Goal: Task Accomplishment & Management: Use online tool/utility

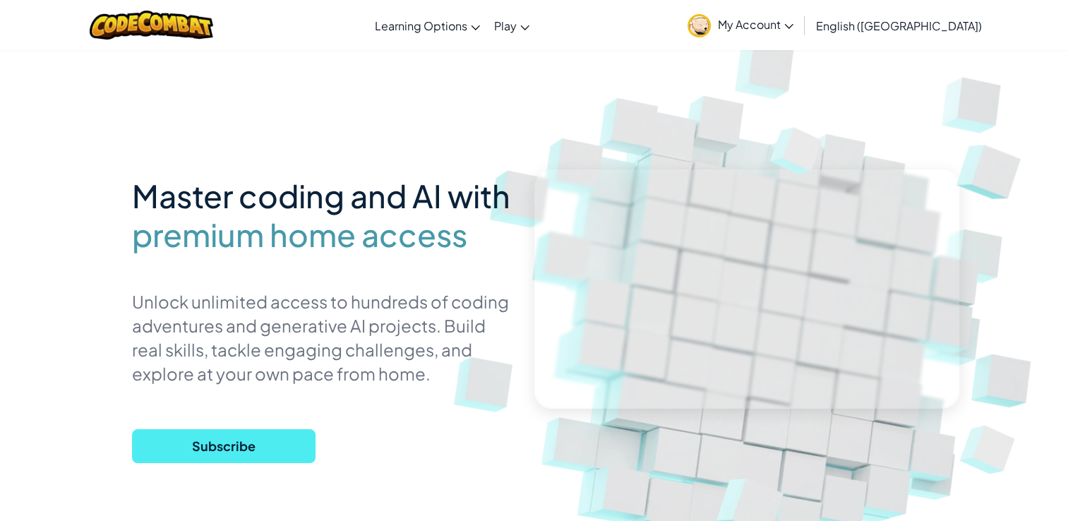
click at [801, 38] on link "My Account" at bounding box center [741, 25] width 120 height 44
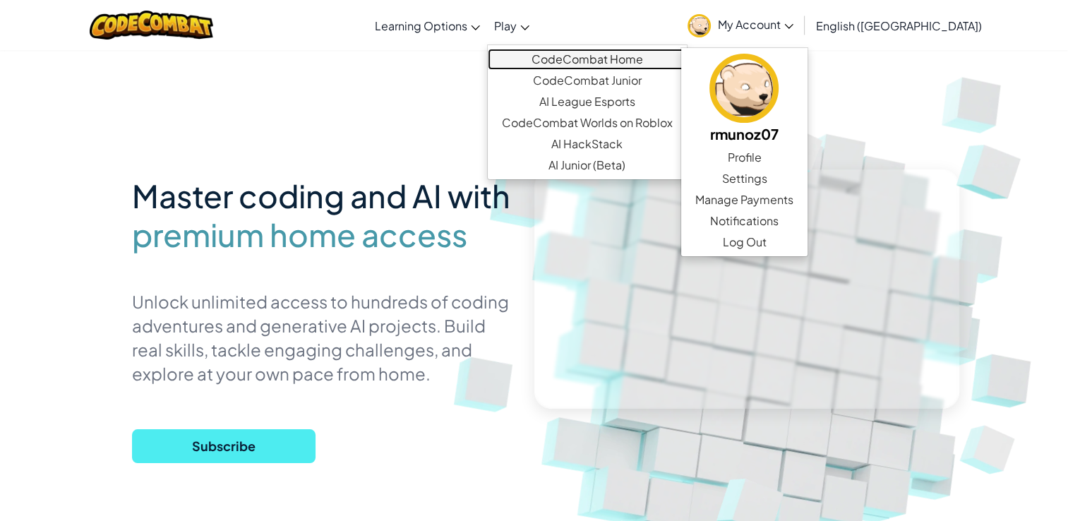
click at [584, 53] on link "CodeCombat Home" at bounding box center [587, 59] width 199 height 21
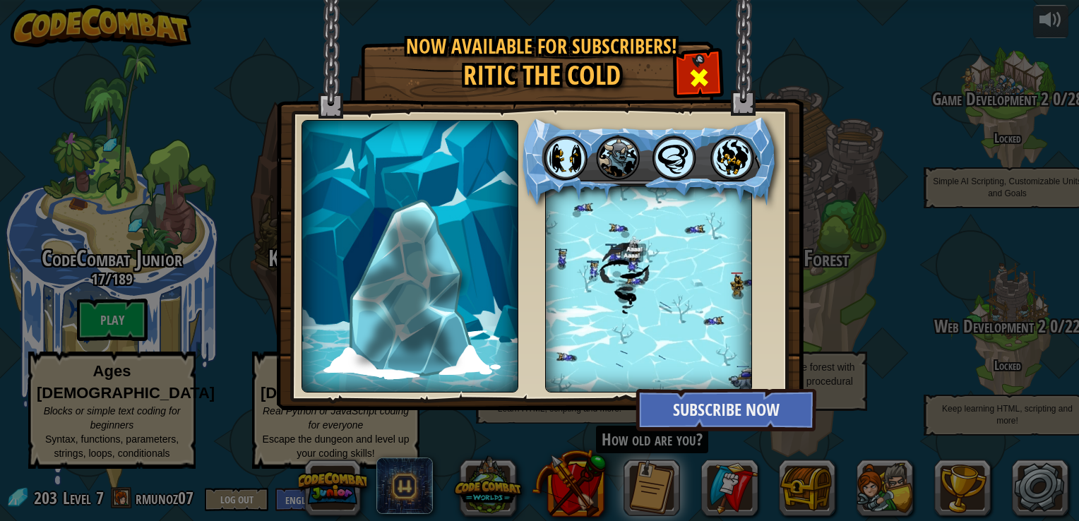
click at [700, 74] on span at bounding box center [699, 77] width 23 height 23
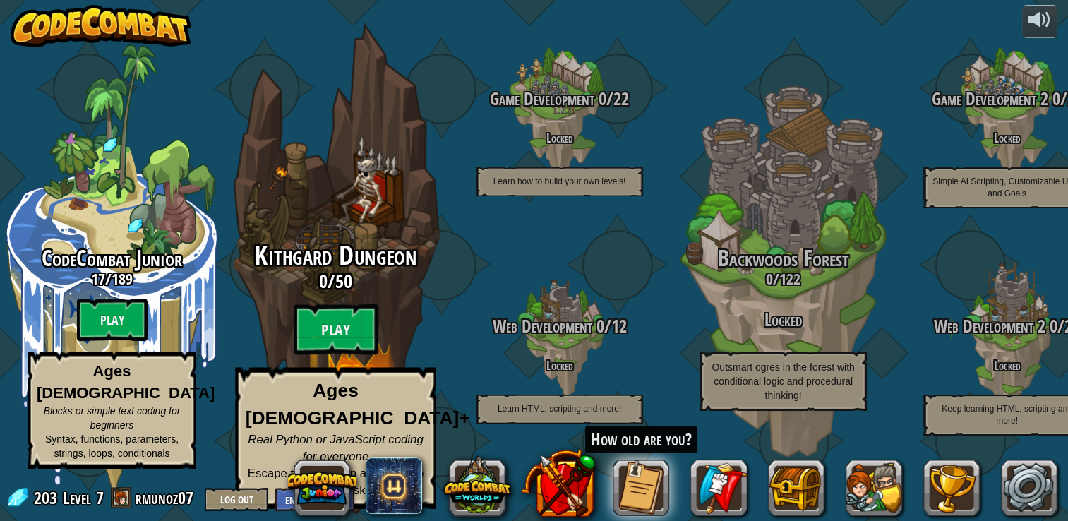
click at [342, 317] on div "Kithgard Dungeon 0 / 50 Play Ages [DEMOGRAPHIC_DATA]+ Real Python or JavaScript…" at bounding box center [335, 375] width 268 height 268
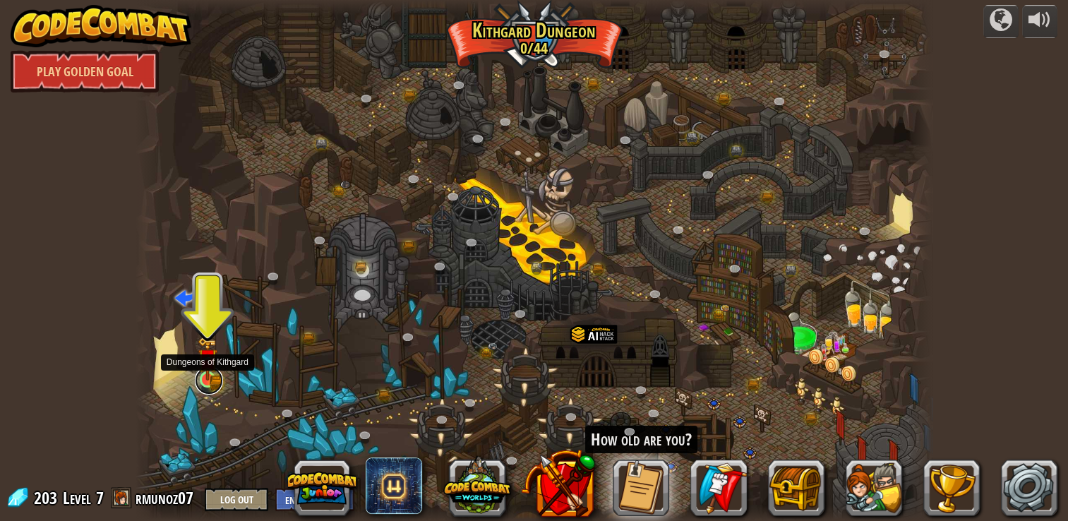
click at [210, 381] on link at bounding box center [209, 380] width 28 height 28
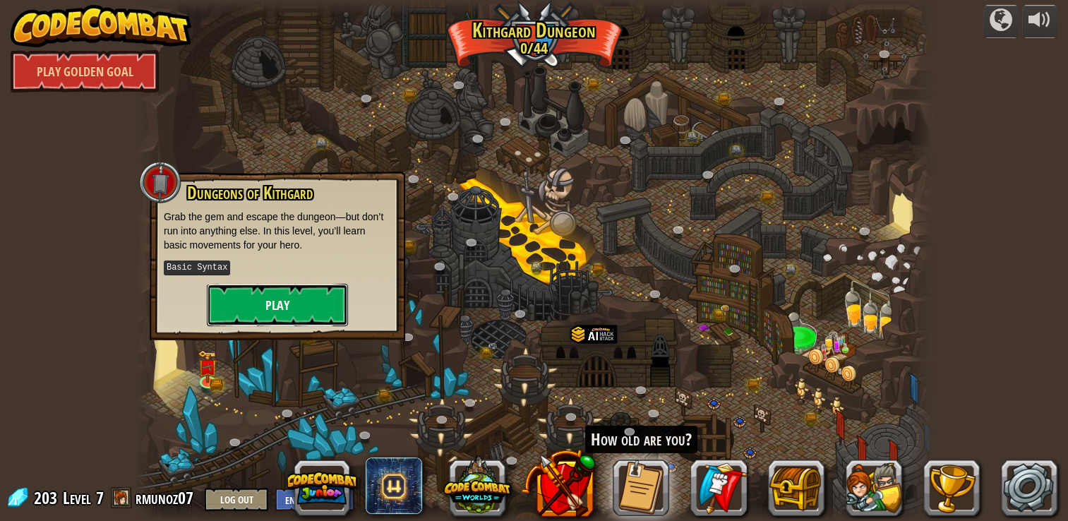
click at [296, 315] on button "Play" at bounding box center [277, 305] width 141 height 42
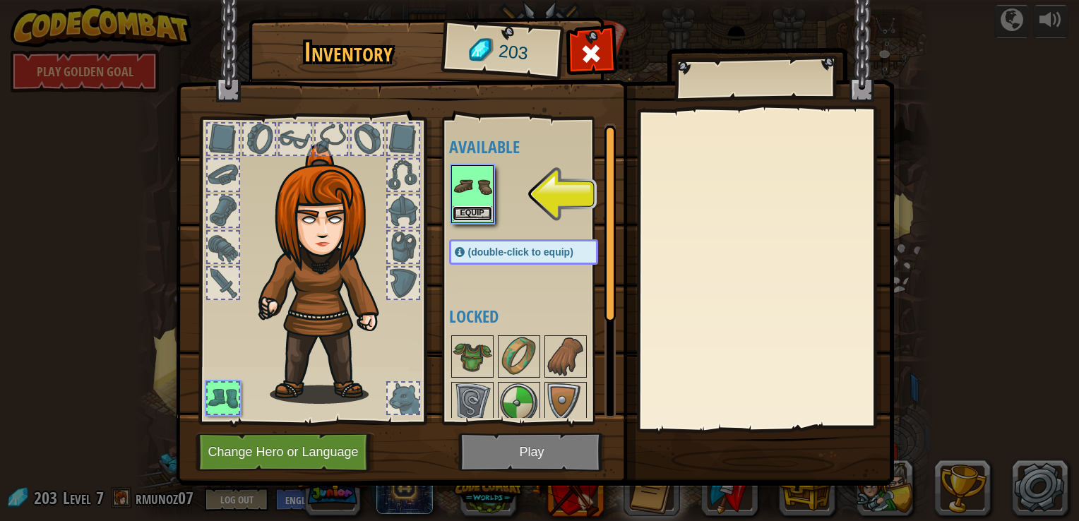
click at [471, 209] on button "Equip" at bounding box center [473, 213] width 40 height 15
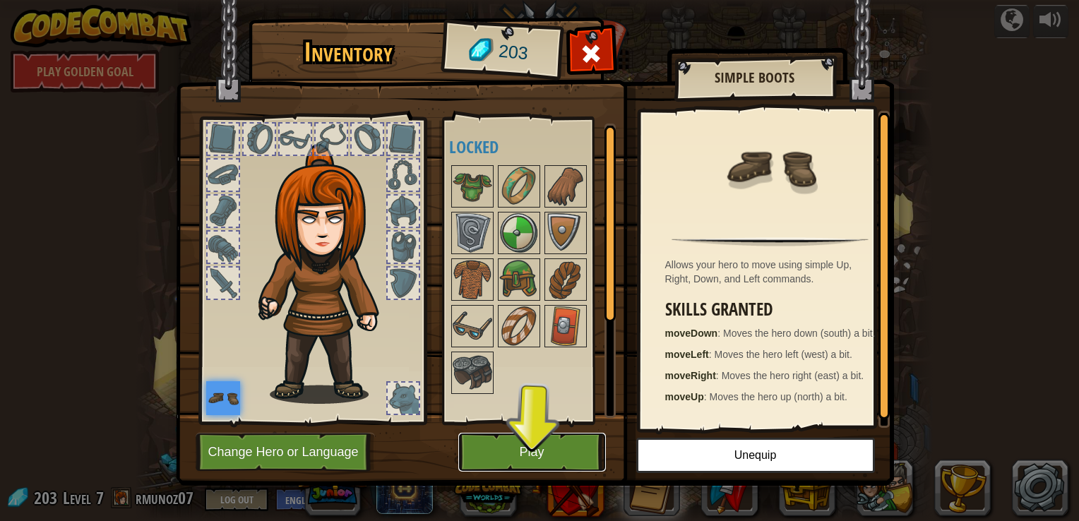
click at [561, 448] on button "Play" at bounding box center [532, 452] width 148 height 39
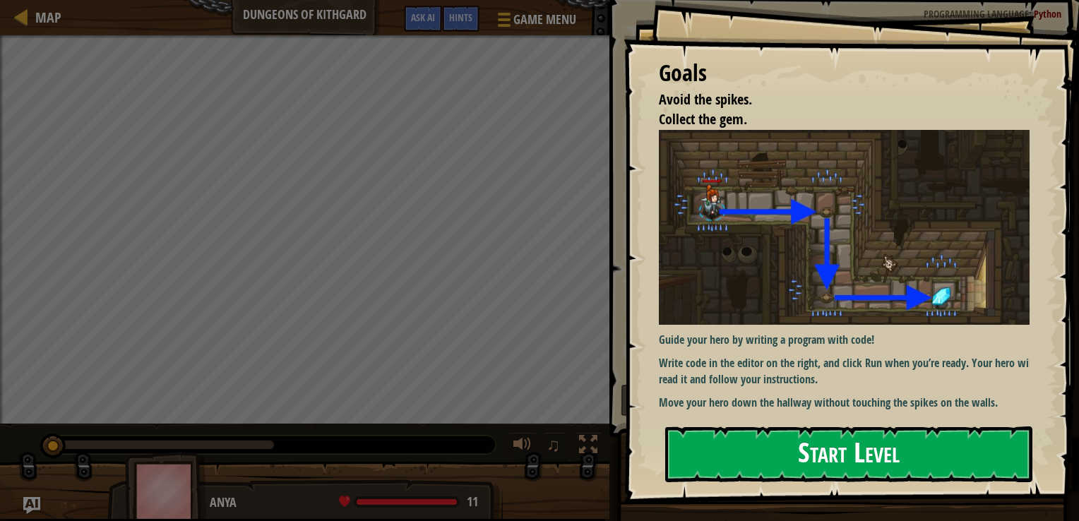
click at [758, 454] on button "Start Level" at bounding box center [848, 454] width 367 height 56
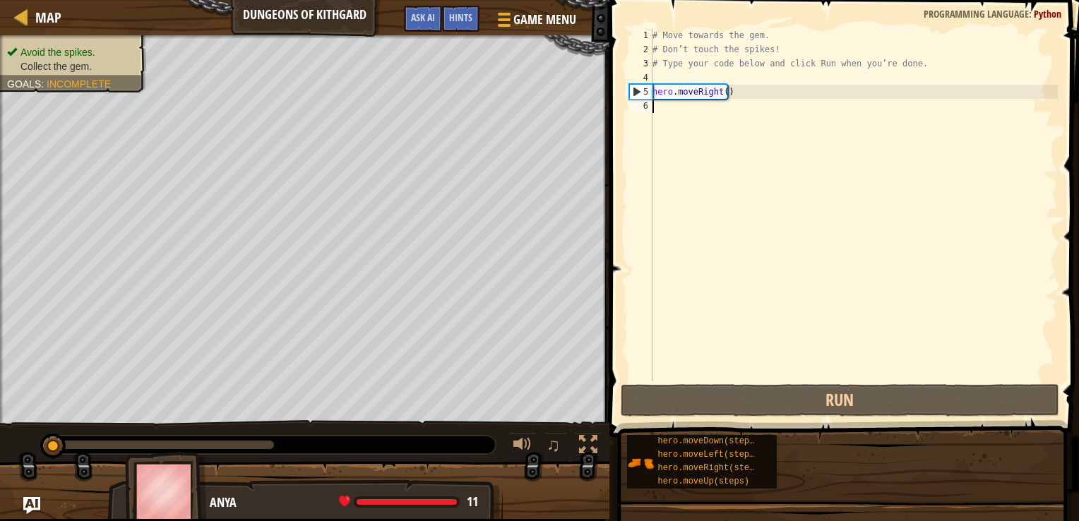
click at [654, 454] on img at bounding box center [640, 463] width 27 height 27
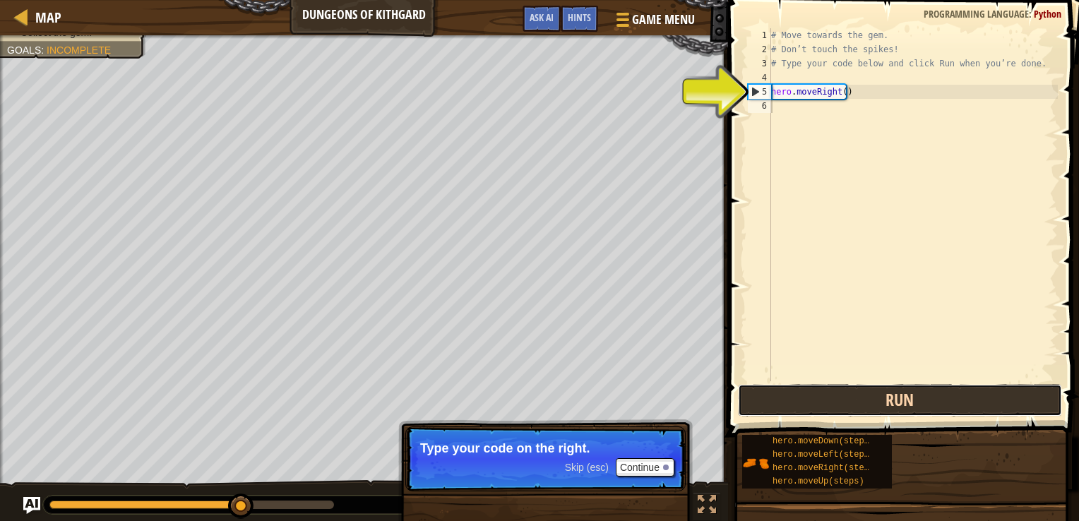
click at [854, 400] on button "Run" at bounding box center [900, 400] width 324 height 32
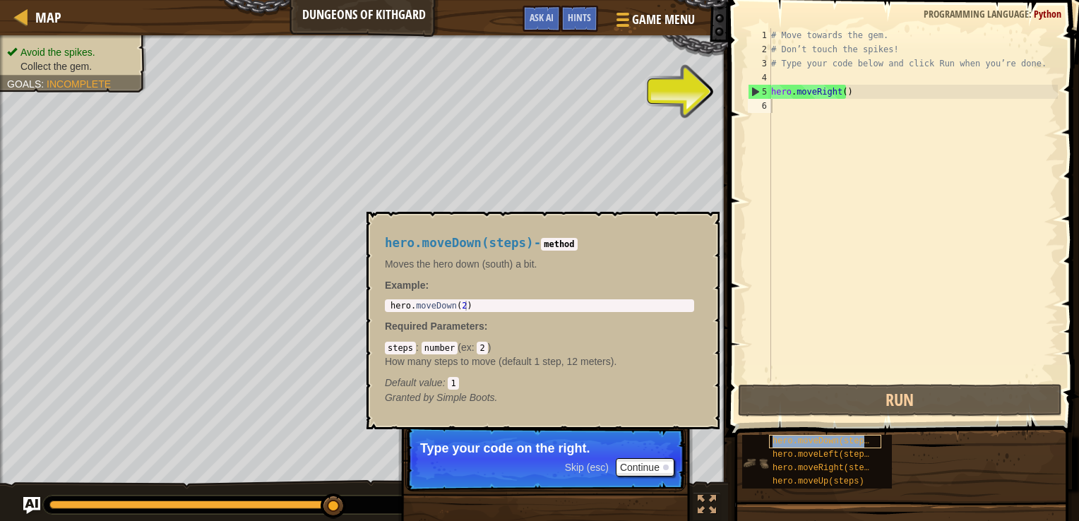
click at [784, 436] on span "hero.moveDown(steps)" at bounding box center [823, 441] width 102 height 10
click at [834, 222] on div "# Move towards the gem. # Don’t touch the spikes! # Type your code below and cl…" at bounding box center [912, 218] width 289 height 381
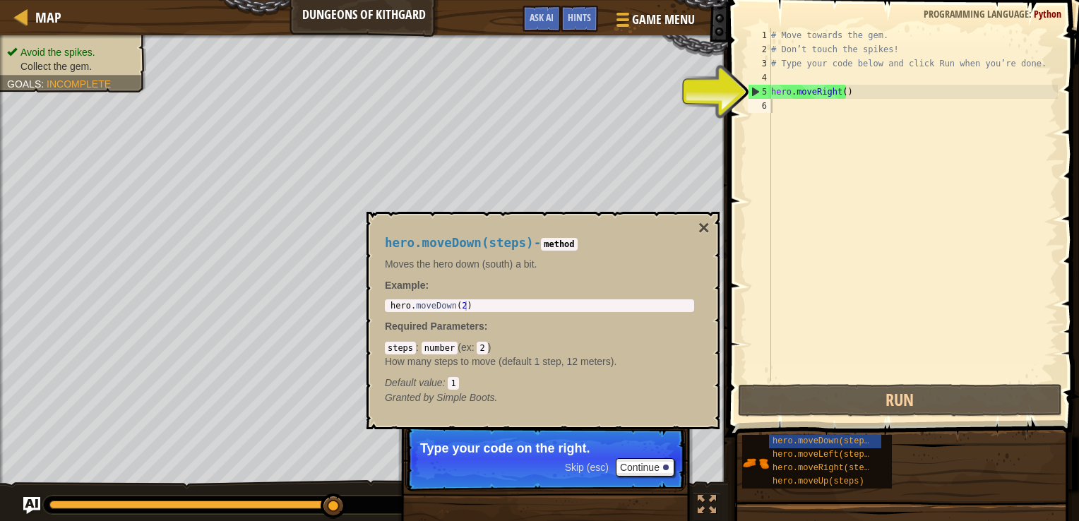
click at [452, 381] on code "1" at bounding box center [453, 383] width 11 height 13
click at [455, 382] on code "1" at bounding box center [453, 383] width 11 height 13
click at [452, 383] on code "1" at bounding box center [453, 383] width 11 height 13
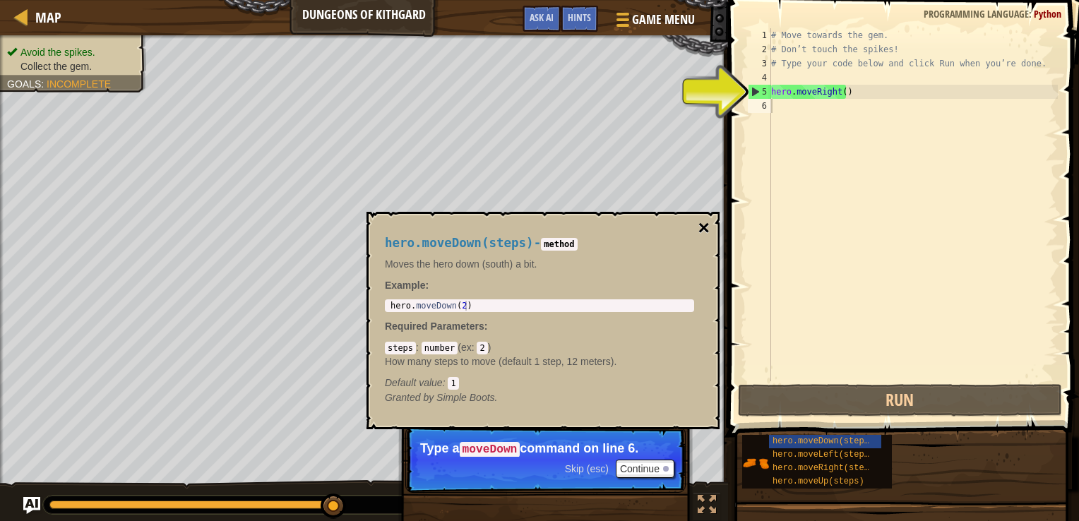
click at [702, 229] on button "×" at bounding box center [703, 228] width 11 height 20
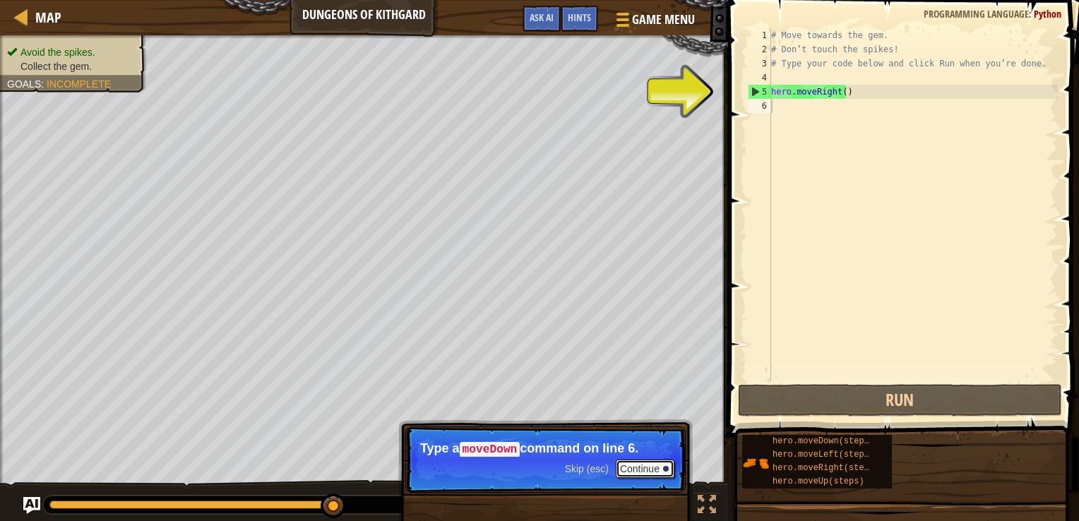
click at [638, 469] on button "Continue" at bounding box center [645, 469] width 59 height 18
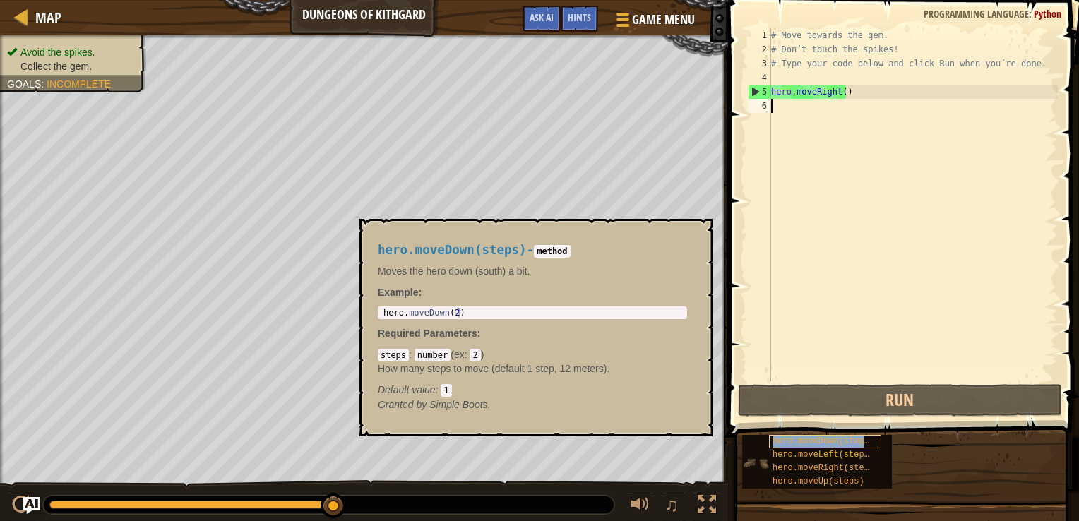
click at [793, 439] on span "hero.moveDown(steps)" at bounding box center [823, 441] width 102 height 10
type textarea "hero.moveDown(2)"
click at [501, 315] on div "hero . moveDown ( 2 )" at bounding box center [533, 323] width 304 height 30
click at [453, 310] on div "hero . moveDown ( 2 )" at bounding box center [533, 323] width 304 height 30
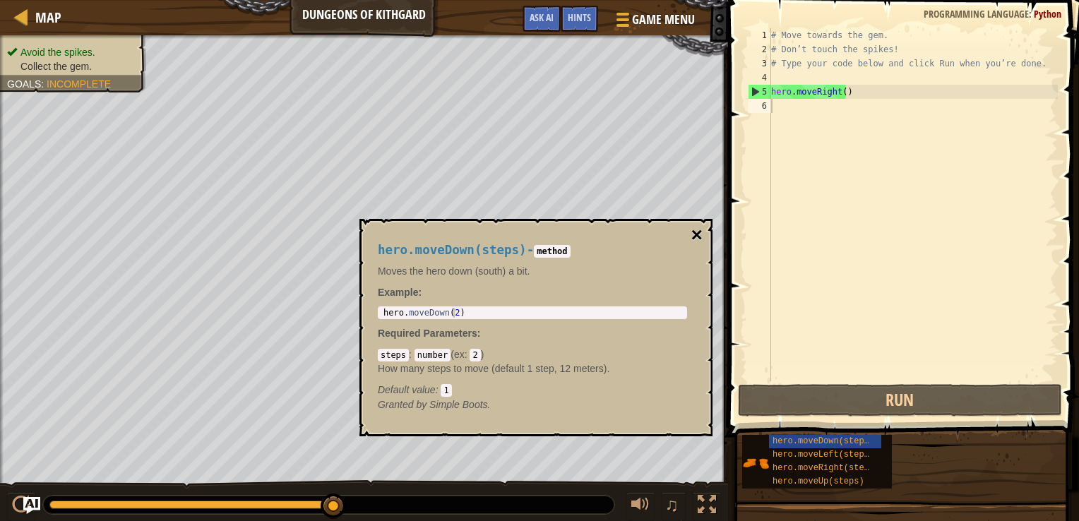
click at [693, 229] on button "×" at bounding box center [696, 235] width 11 height 20
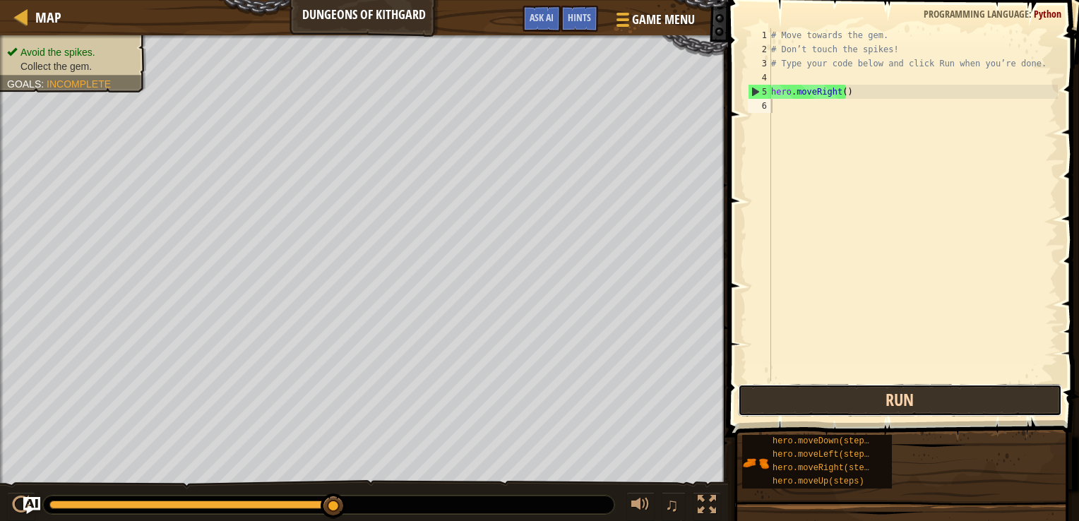
click at [772, 393] on button "Run" at bounding box center [900, 400] width 324 height 32
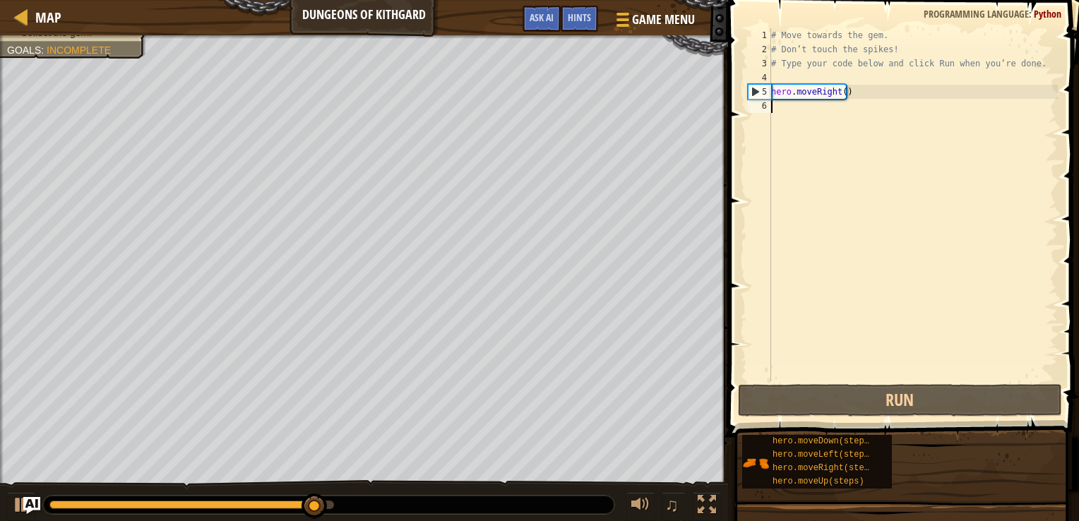
click at [782, 107] on div "# Move towards the gem. # Don’t touch the spikes! # Type your code below and cl…" at bounding box center [912, 218] width 289 height 381
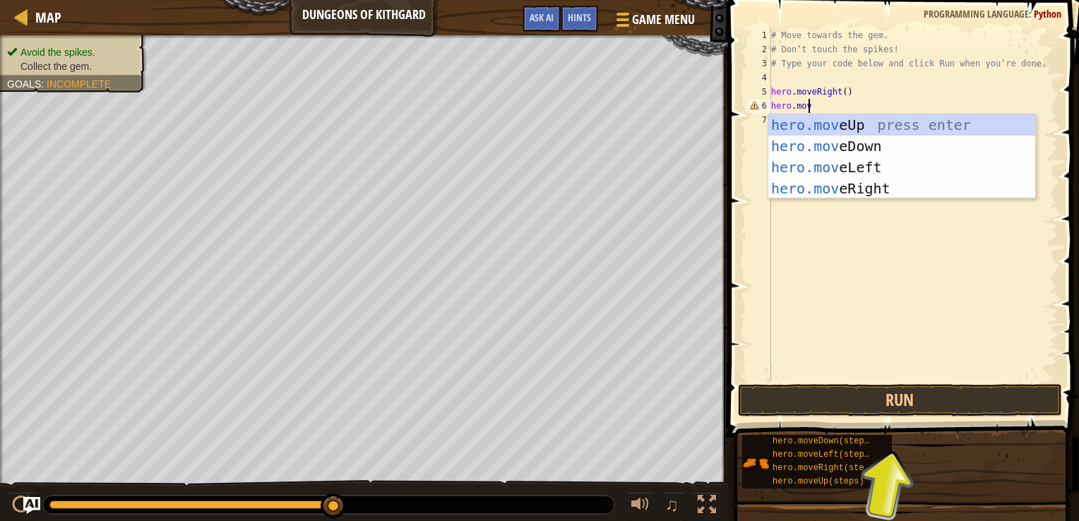
scroll to position [6, 2]
type textarea "hero.move"
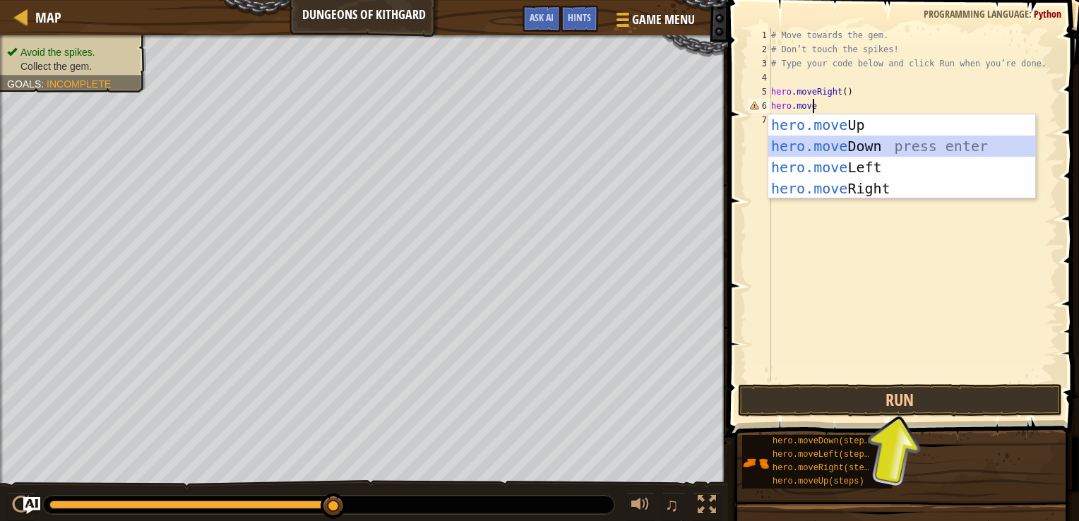
scroll to position [6, 0]
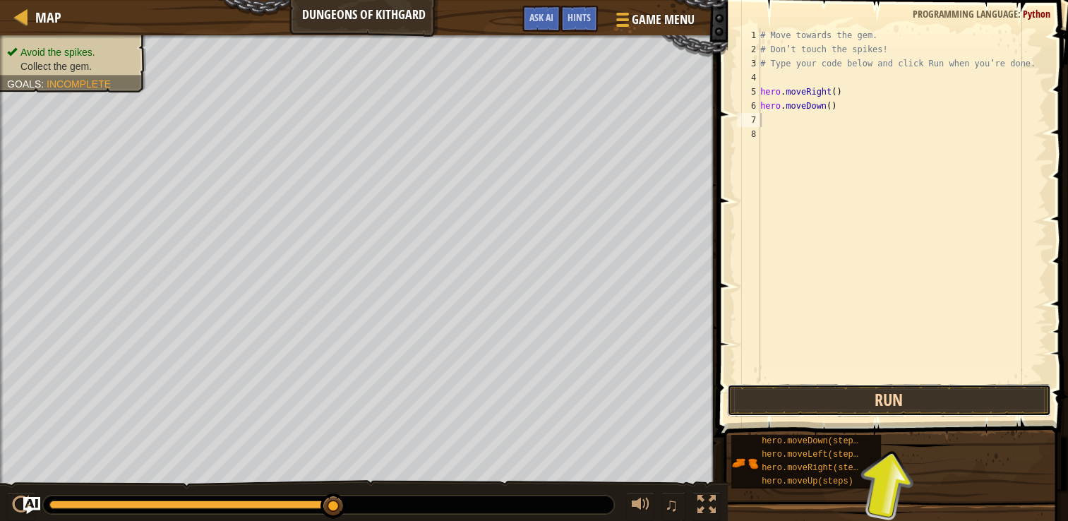
click at [866, 407] on button "Run" at bounding box center [889, 400] width 324 height 32
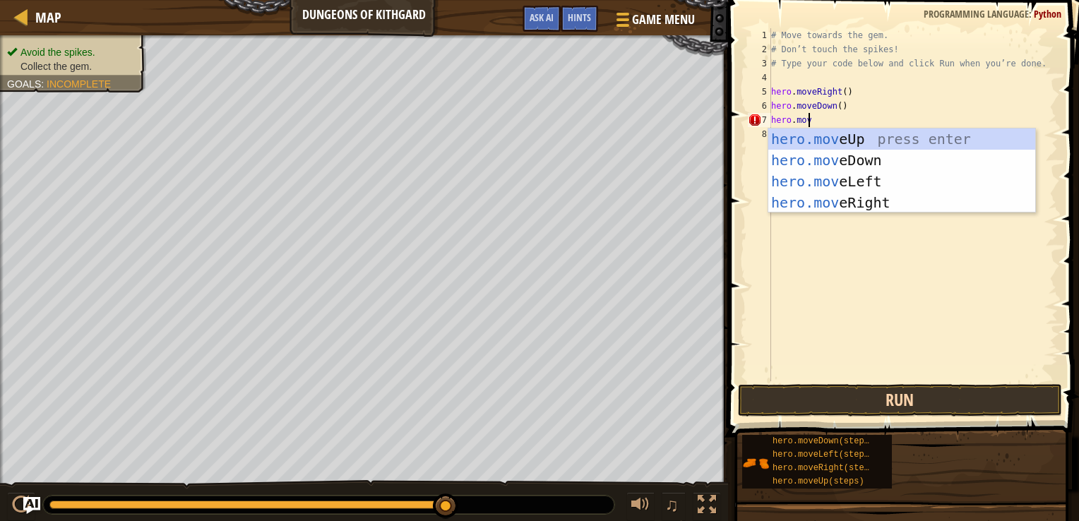
scroll to position [6, 2]
type textarea "hero.move"
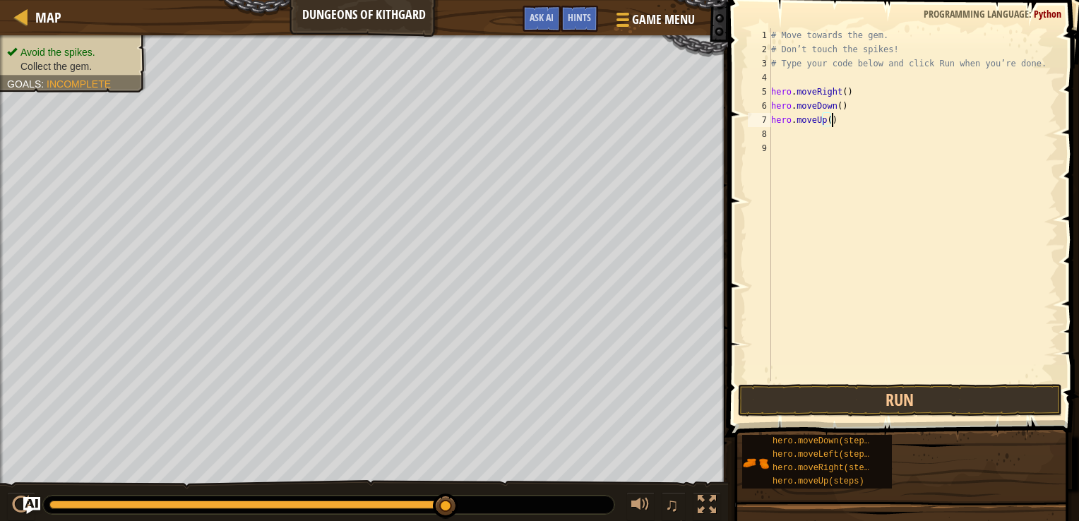
click at [837, 126] on div "# Move towards the gem. # Don’t touch the spikes! # Type your code below and cl…" at bounding box center [912, 218] width 289 height 381
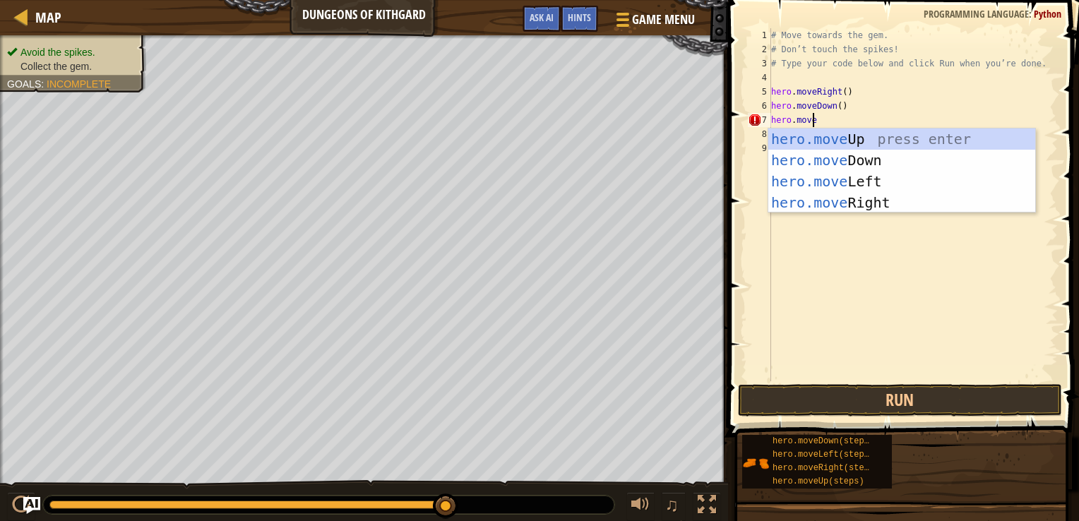
type textarea "hero.moveri"
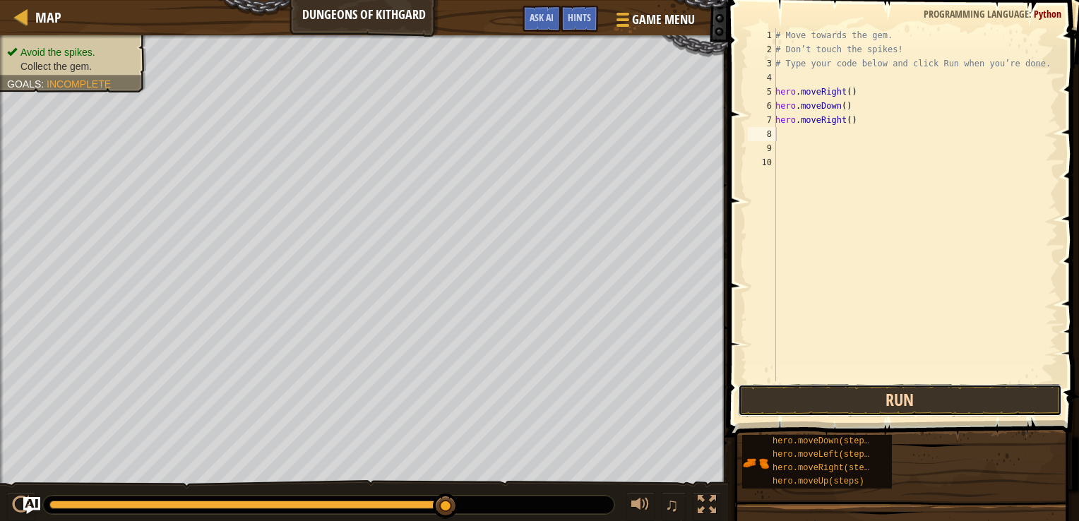
click at [813, 394] on button "Run" at bounding box center [900, 400] width 324 height 32
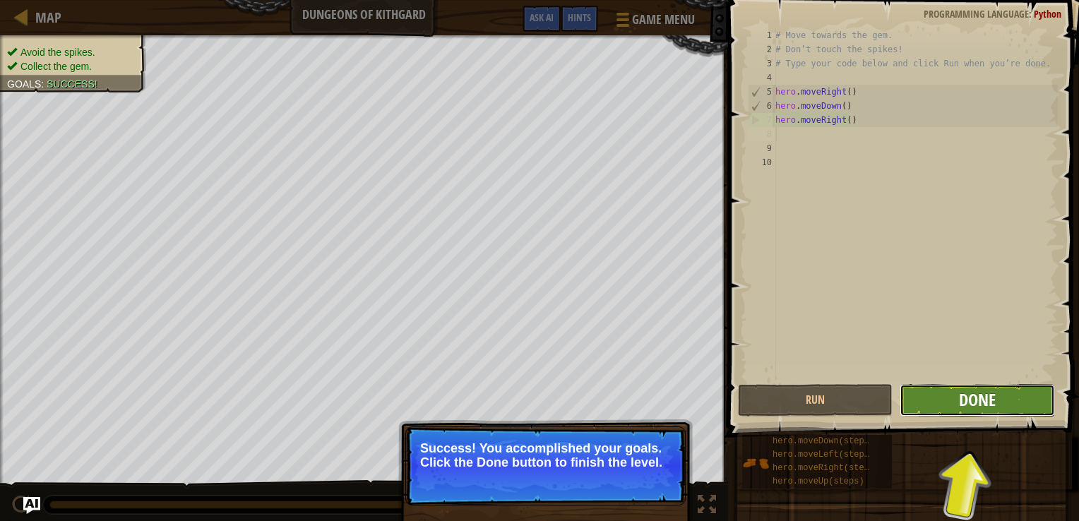
click at [984, 392] on span "Done" at bounding box center [977, 399] width 37 height 23
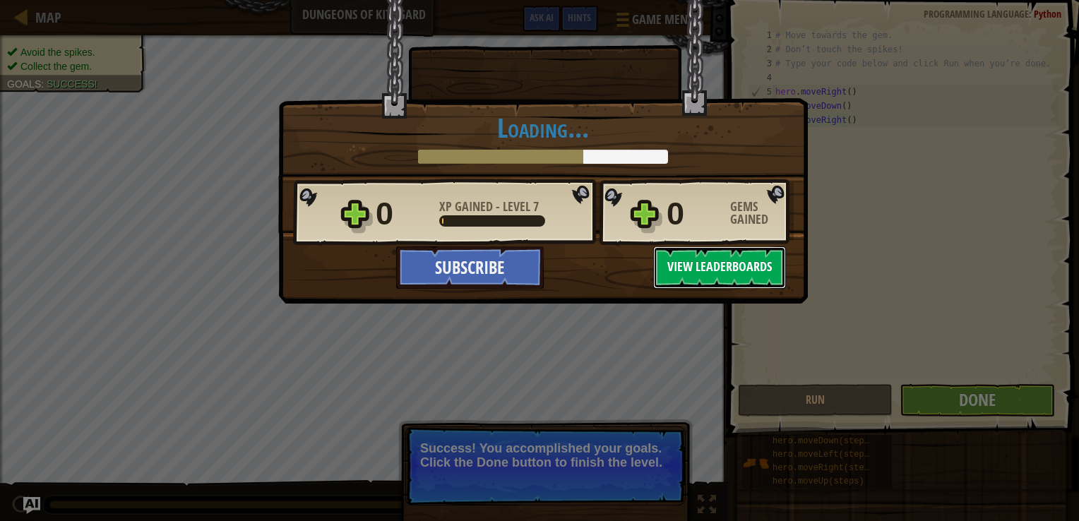
click at [675, 261] on button "View Leaderboards" at bounding box center [719, 267] width 133 height 42
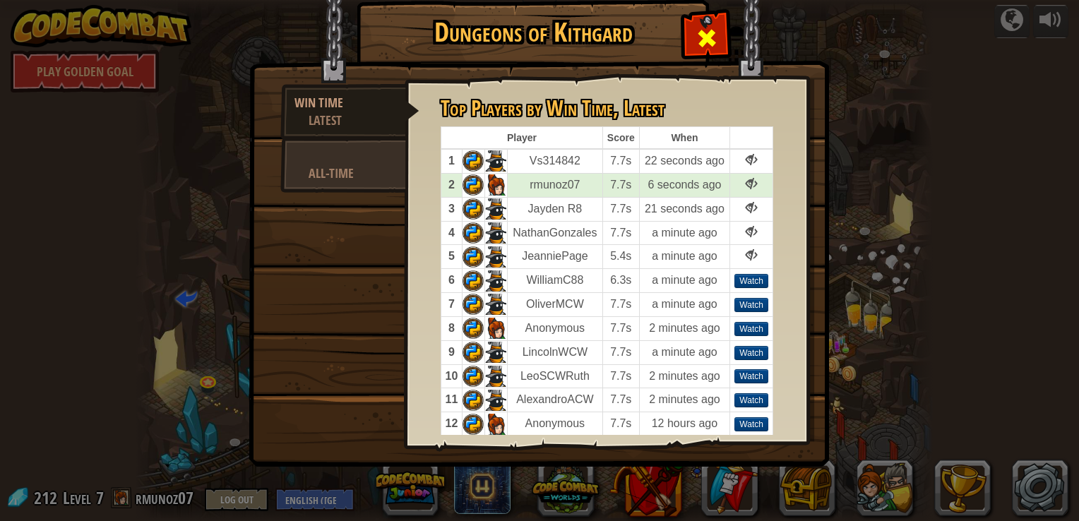
click at [690, 39] on div at bounding box center [706, 35] width 44 height 44
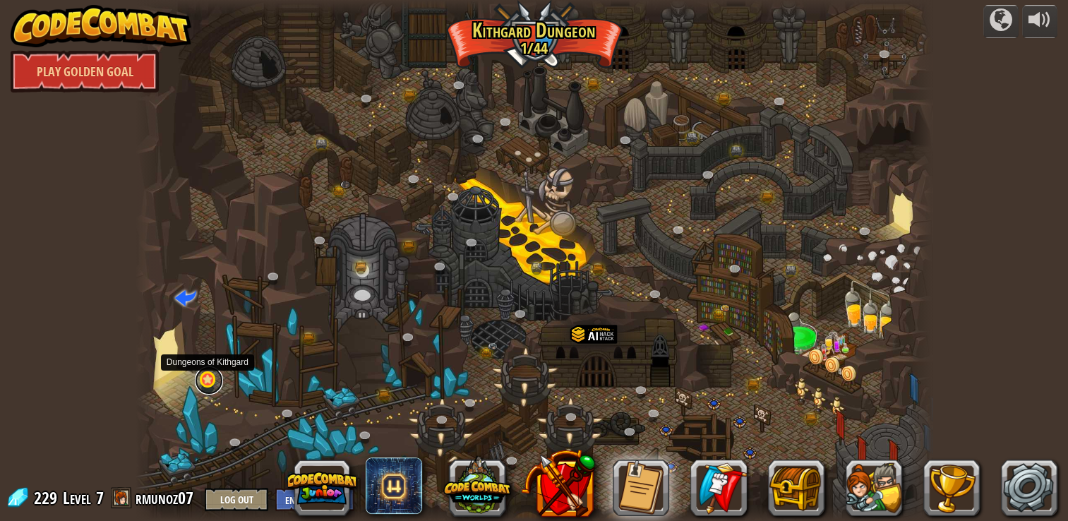
click at [208, 378] on link at bounding box center [209, 380] width 28 height 28
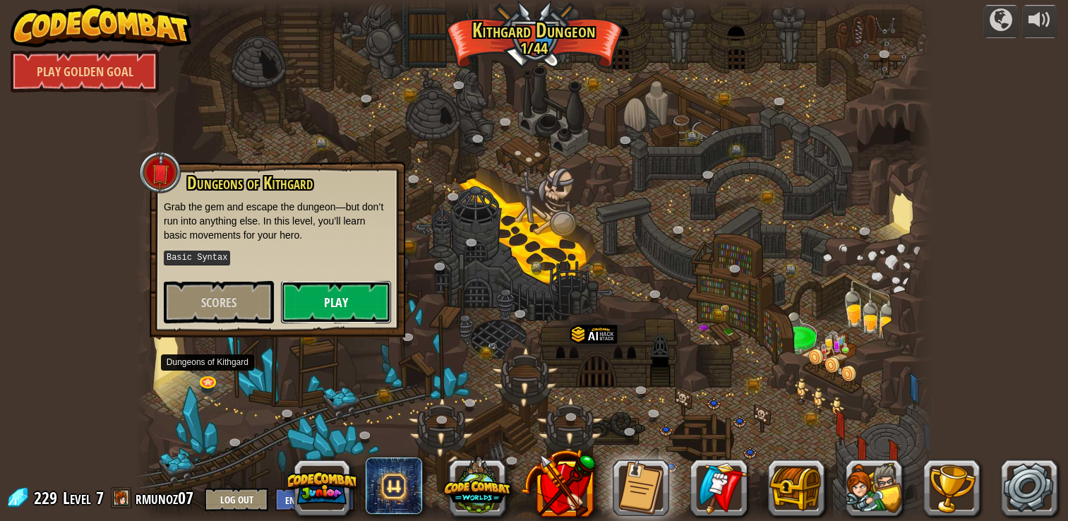
click at [328, 294] on button "Play" at bounding box center [336, 302] width 110 height 42
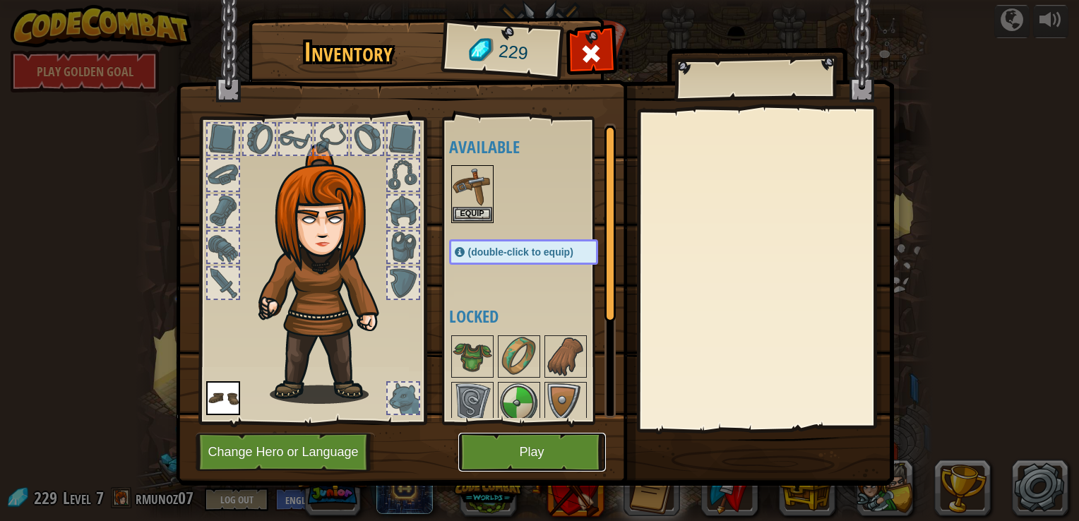
click at [524, 446] on button "Play" at bounding box center [532, 452] width 148 height 39
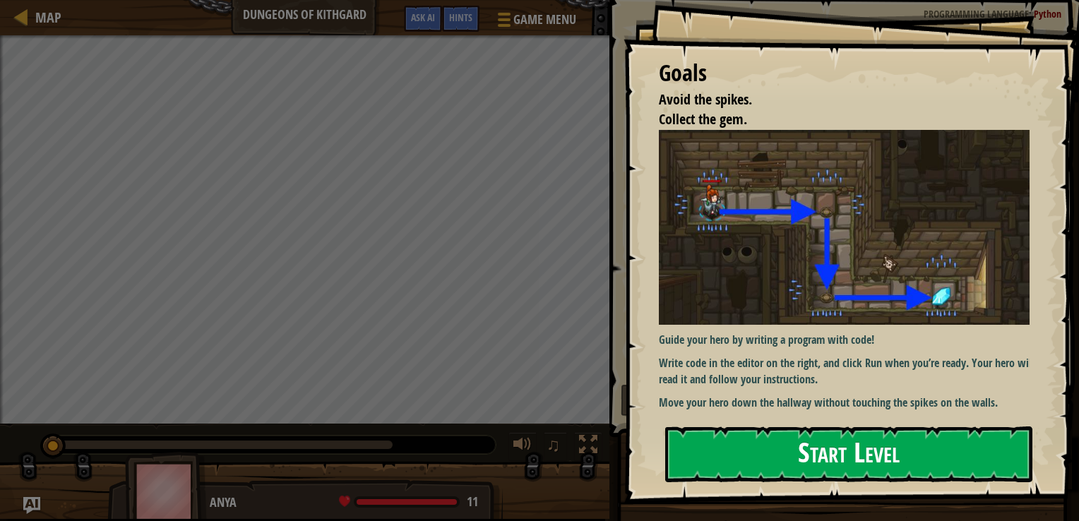
click at [781, 441] on button "Start Level" at bounding box center [848, 454] width 367 height 56
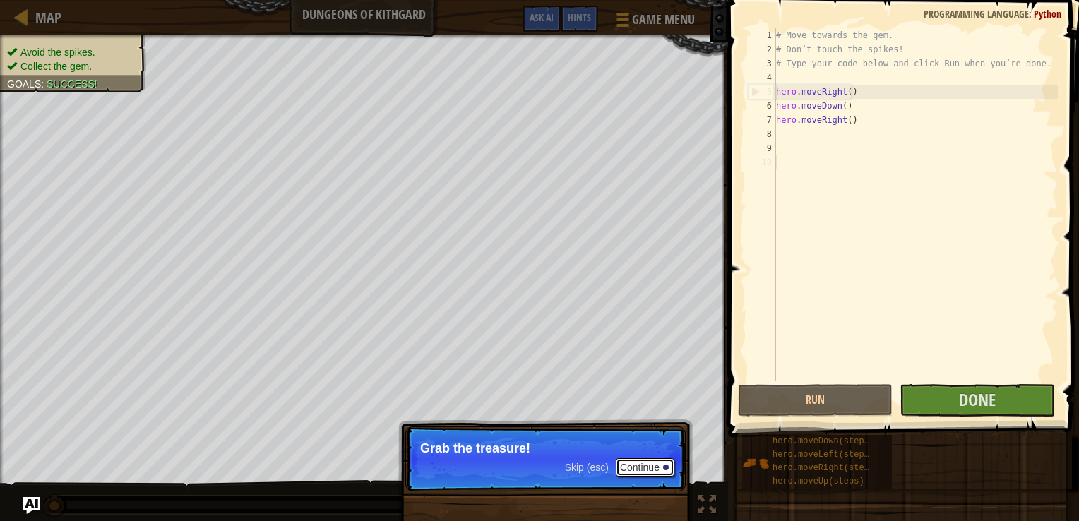
click at [627, 467] on button "Continue" at bounding box center [645, 467] width 59 height 18
click at [627, 467] on p "Skip (esc) Continue Grab the treasure!" at bounding box center [545, 458] width 280 height 65
